Goal: Check status

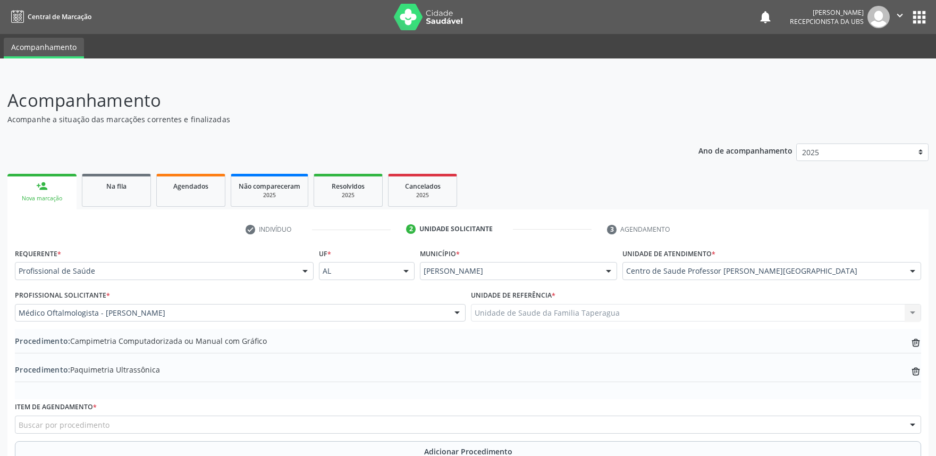
scroll to position [170, 0]
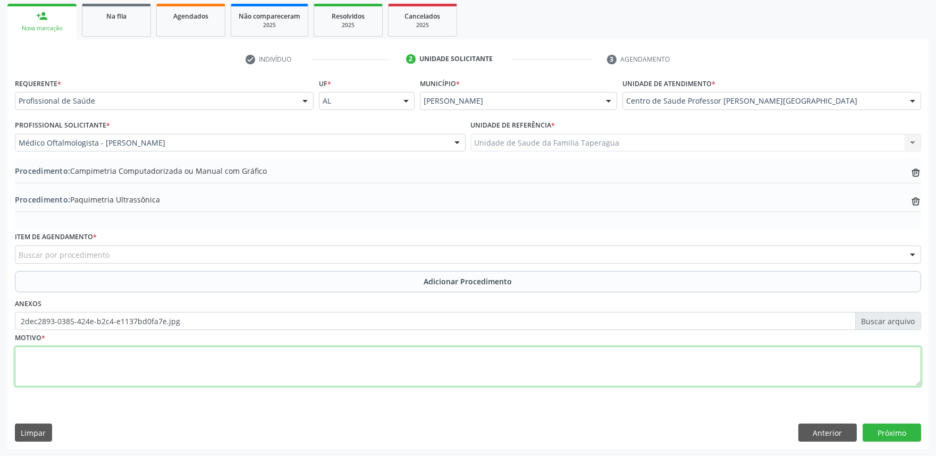
click at [238, 358] on textarea at bounding box center [468, 366] width 906 height 40
type textarea "AVALIAÇÃO"
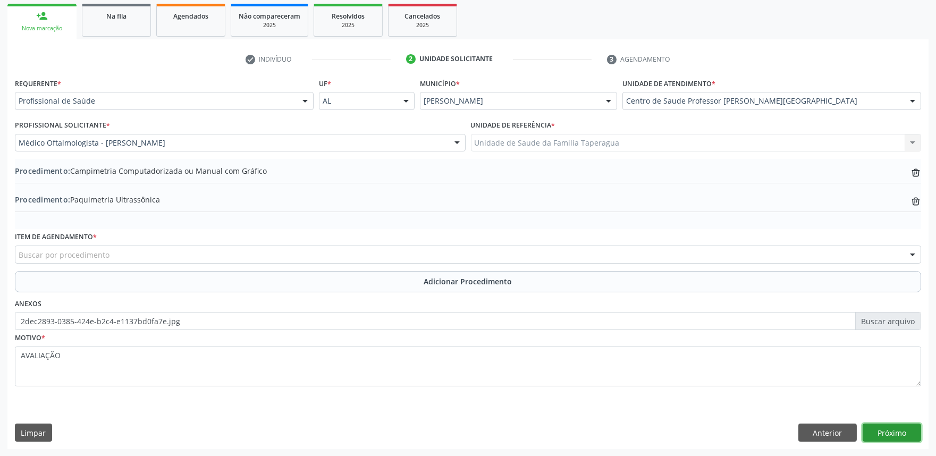
click at [896, 429] on button "Próximo" at bounding box center [891, 433] width 58 height 18
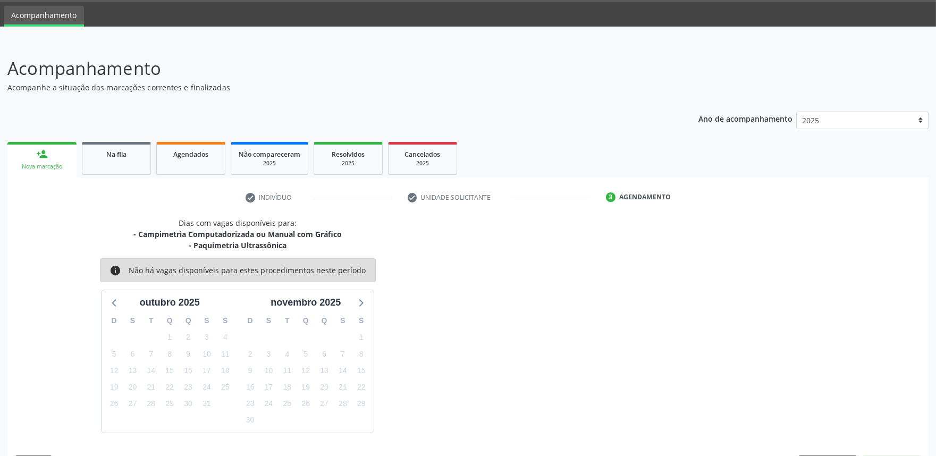
scroll to position [63, 0]
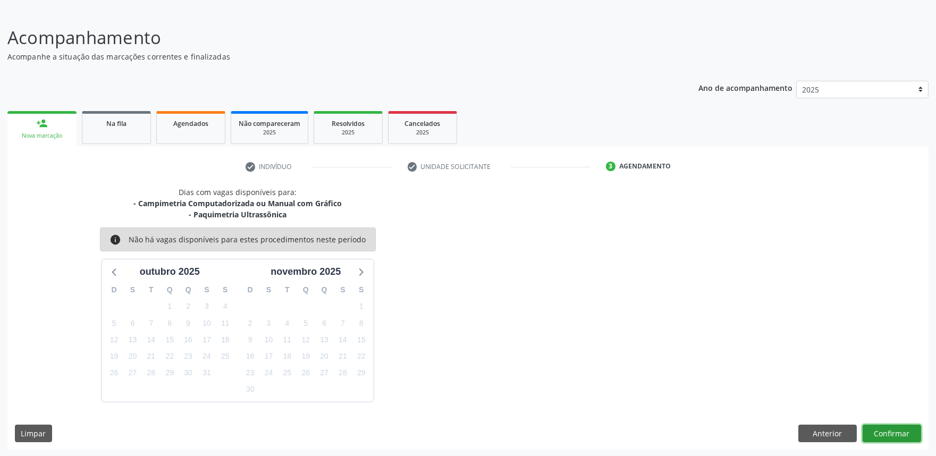
click at [881, 433] on button "Confirmar" at bounding box center [891, 434] width 58 height 18
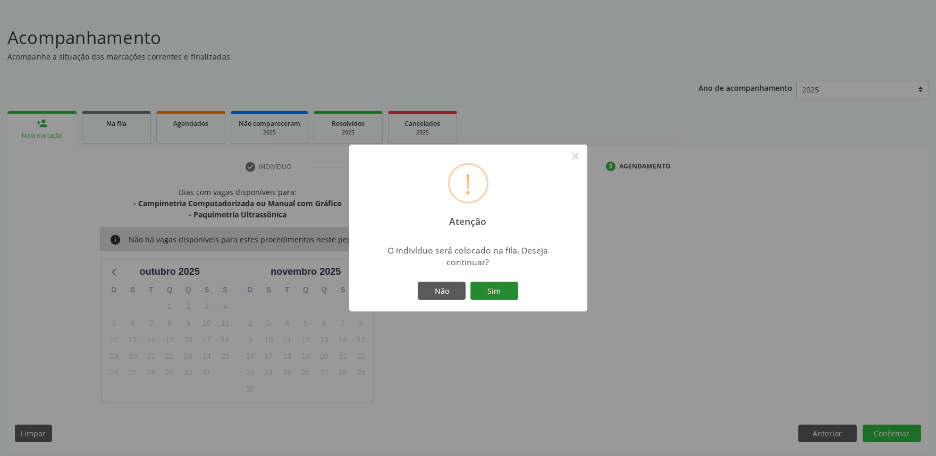
click at [495, 284] on button "Sim" at bounding box center [494, 291] width 48 height 18
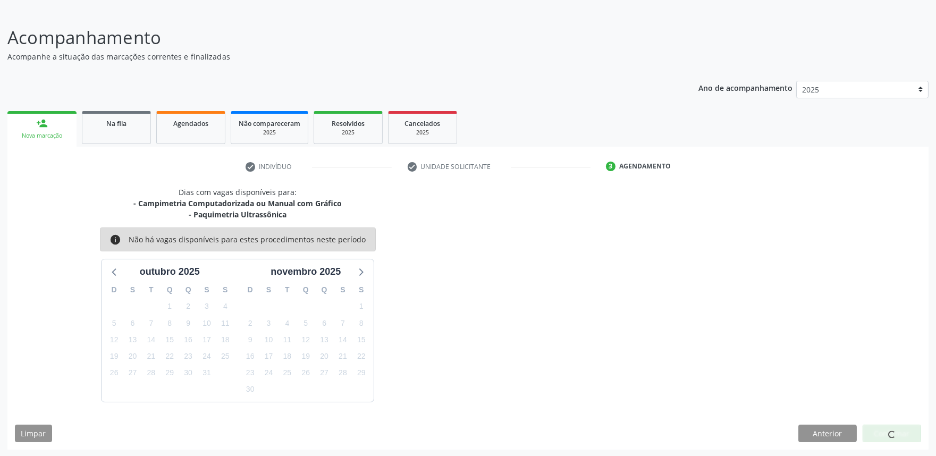
scroll to position [0, 0]
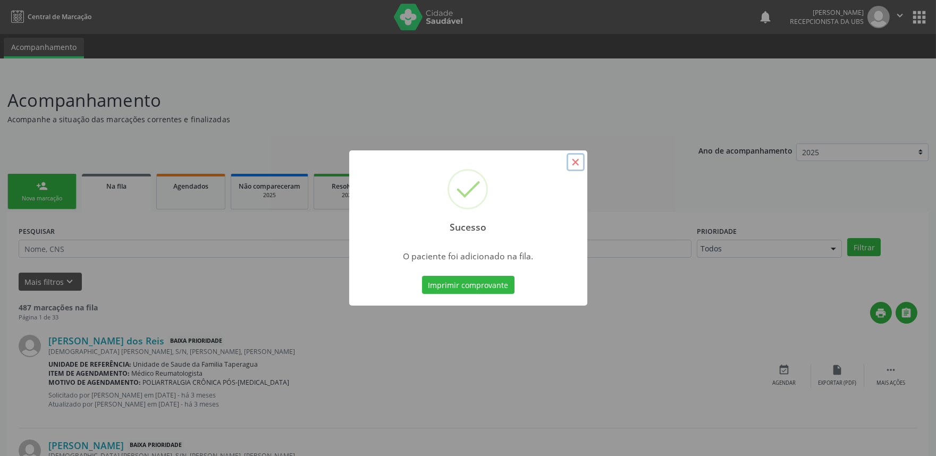
click at [578, 160] on button "×" at bounding box center [575, 162] width 18 height 18
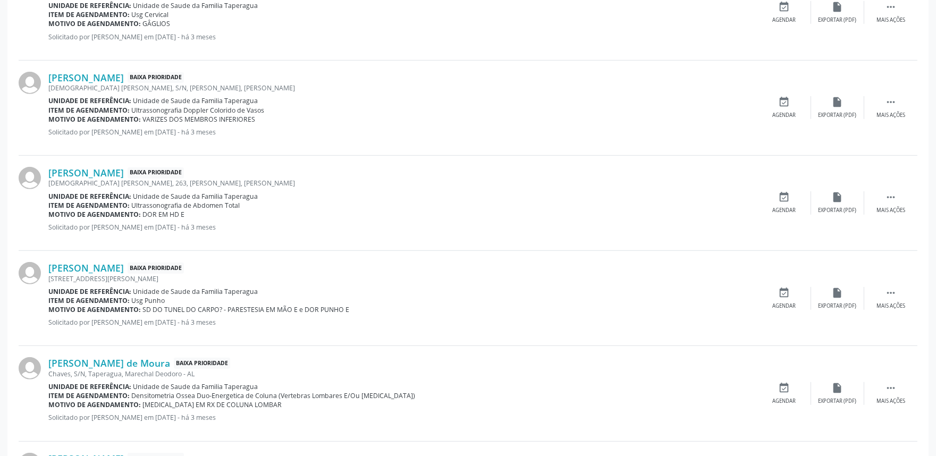
scroll to position [1390, 0]
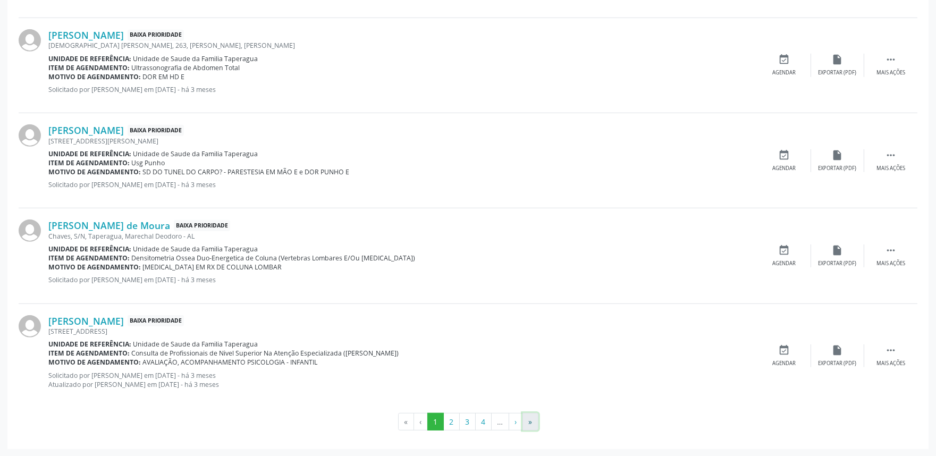
click at [537, 422] on button "»" at bounding box center [530, 422] width 16 height 18
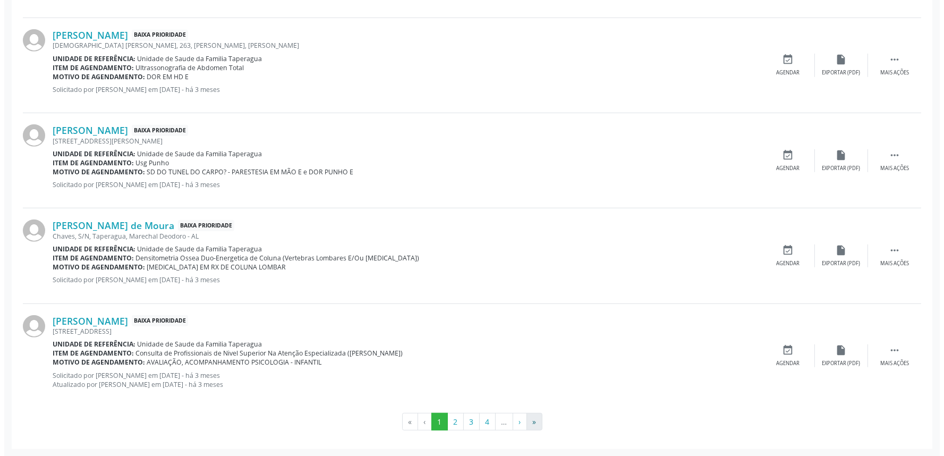
scroll to position [0, 0]
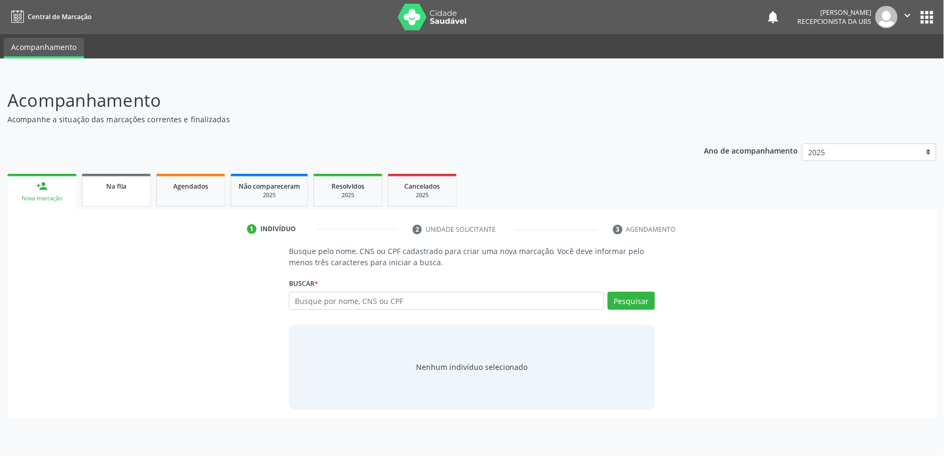
click at [130, 181] on div "Na fila" at bounding box center [116, 185] width 53 height 11
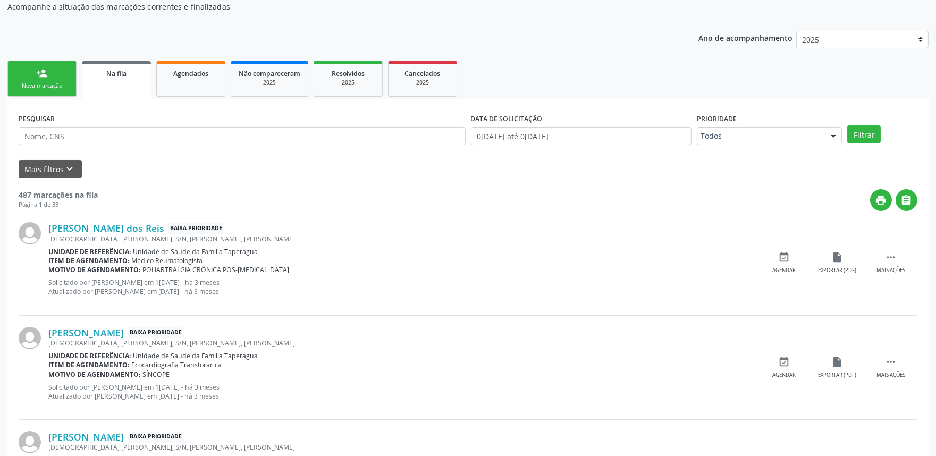
scroll to position [167, 0]
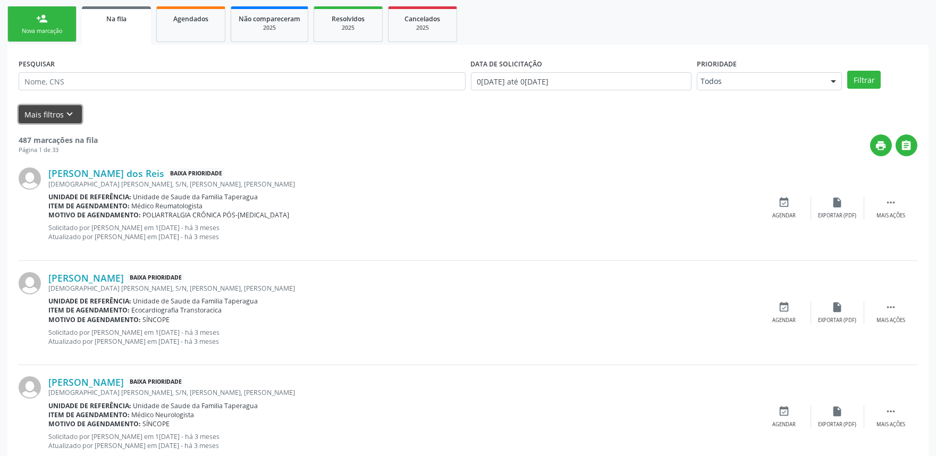
click at [61, 112] on button "Mais filtros keyboard_arrow_down" at bounding box center [50, 114] width 63 height 19
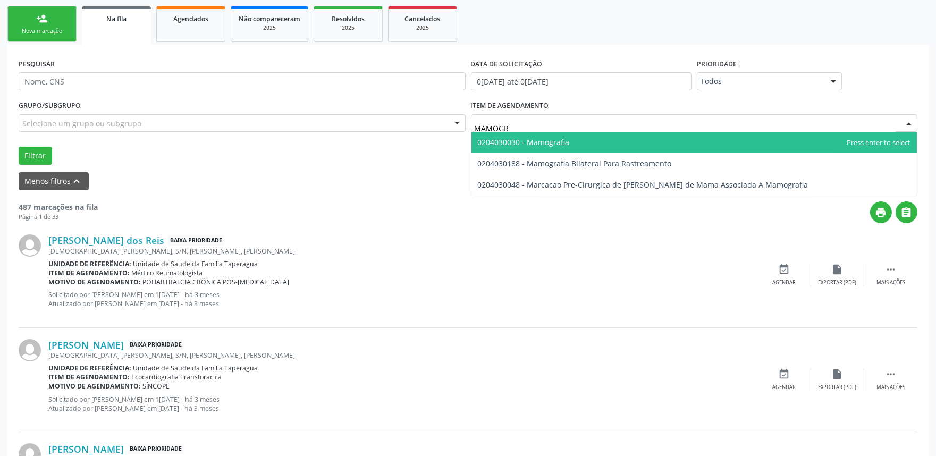
type input "MAMOGRA"
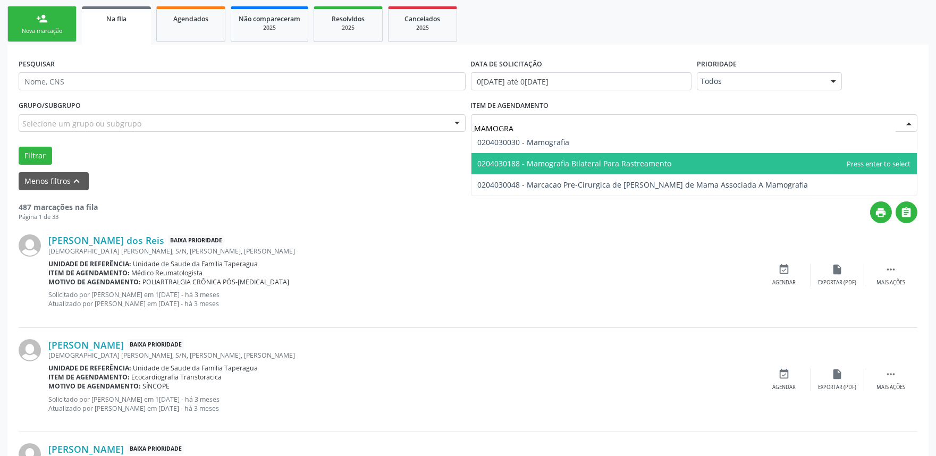
click at [556, 154] on span "0204030188 - Mamografia Bilateral Para Rastreamento" at bounding box center [694, 163] width 446 height 21
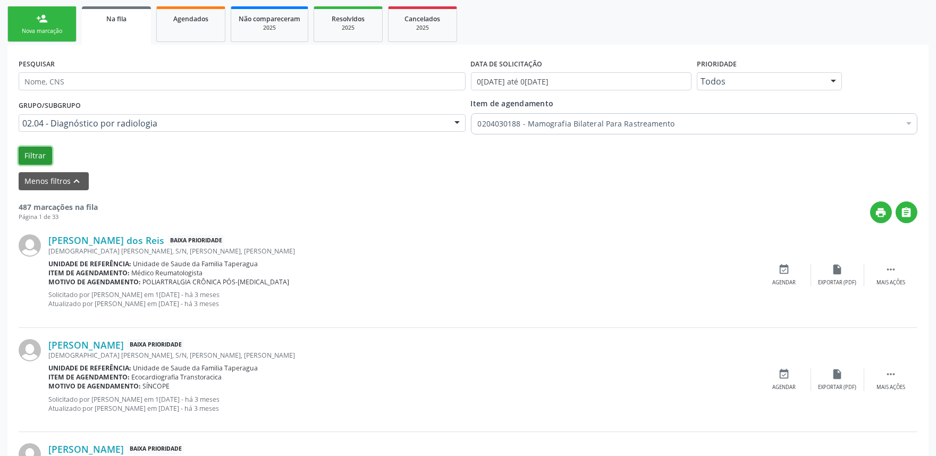
click at [32, 160] on button "Filtrar" at bounding box center [35, 156] width 33 height 18
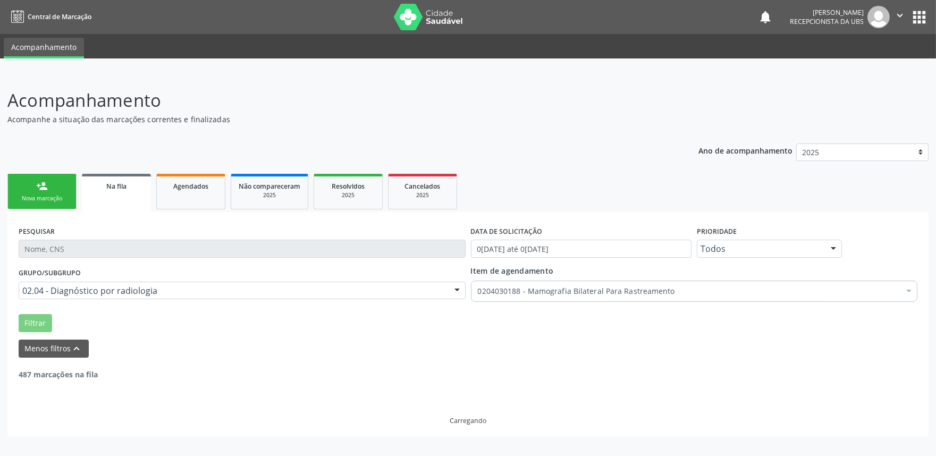
scroll to position [0, 0]
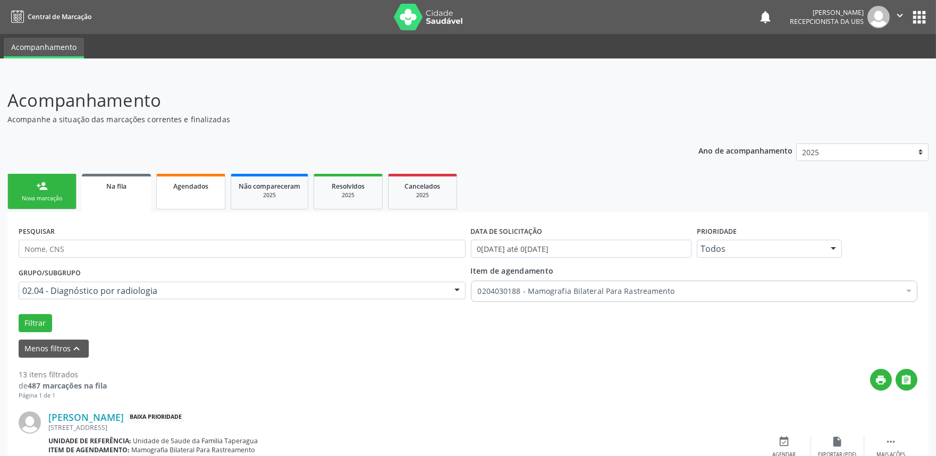
click at [195, 182] on span "Agendados" at bounding box center [190, 186] width 35 height 9
